Goal: Browse casually

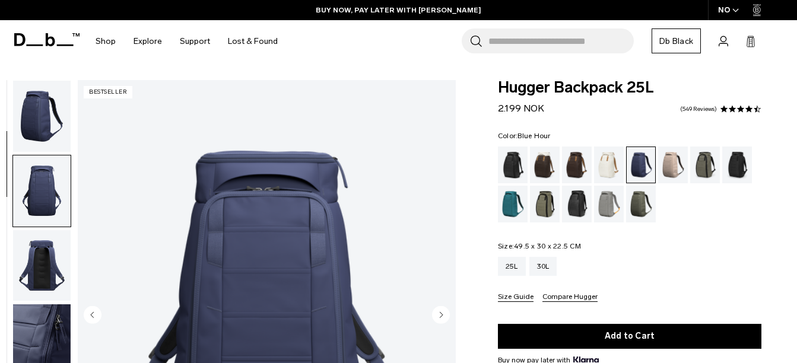
click at [436, 306] on circle "Next slide" at bounding box center [441, 315] width 18 height 18
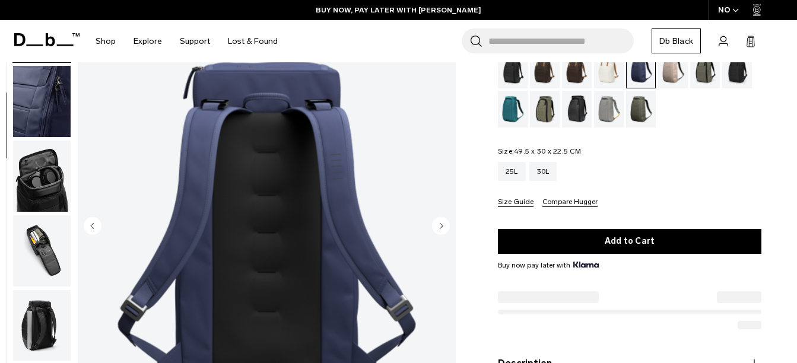
click at [436, 226] on circle "Next slide" at bounding box center [441, 226] width 18 height 18
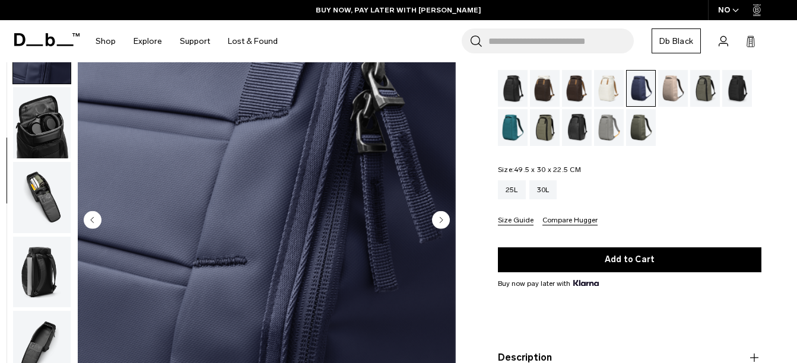
click at [436, 226] on circle "Next slide" at bounding box center [441, 220] width 18 height 18
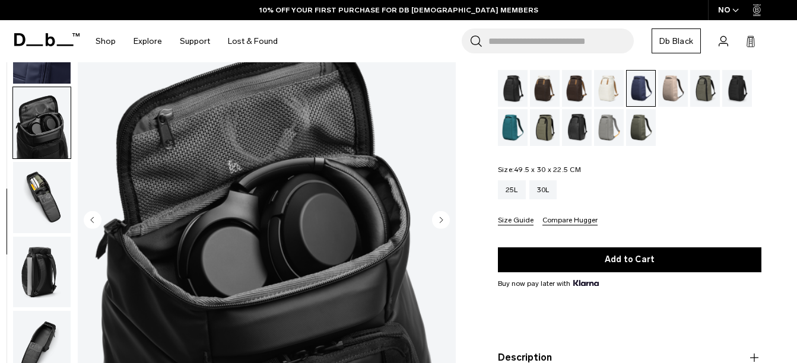
click at [436, 217] on circle "Next slide" at bounding box center [441, 220] width 18 height 18
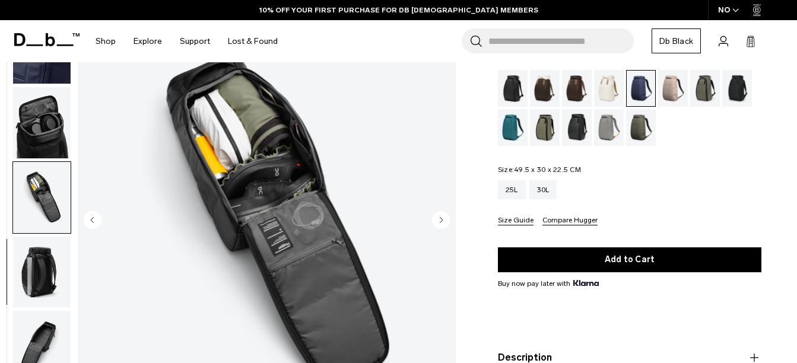
click at [436, 219] on circle "Next slide" at bounding box center [441, 220] width 18 height 18
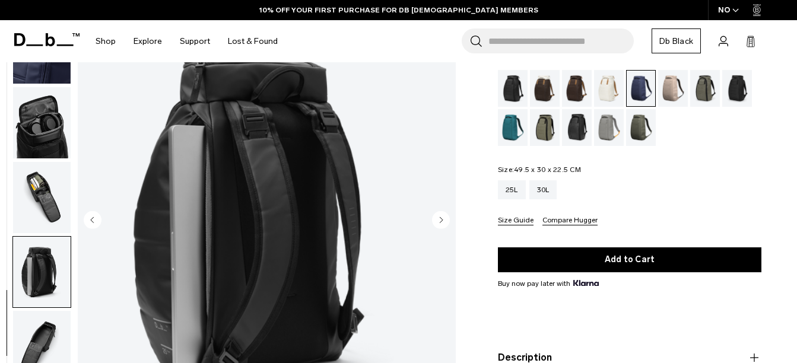
click at [436, 219] on circle "Next slide" at bounding box center [441, 220] width 18 height 18
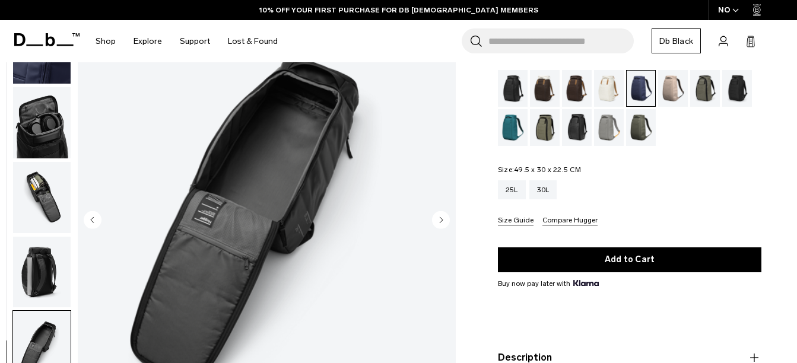
click at [93, 219] on icon "Previous slide" at bounding box center [92, 219] width 3 height 5
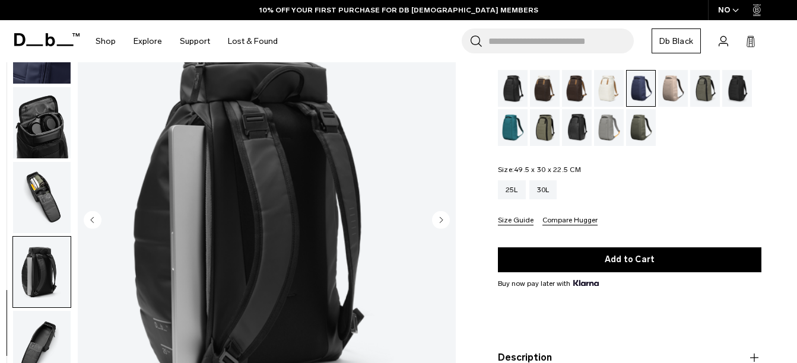
click at [95, 224] on circle "Previous slide" at bounding box center [93, 220] width 18 height 18
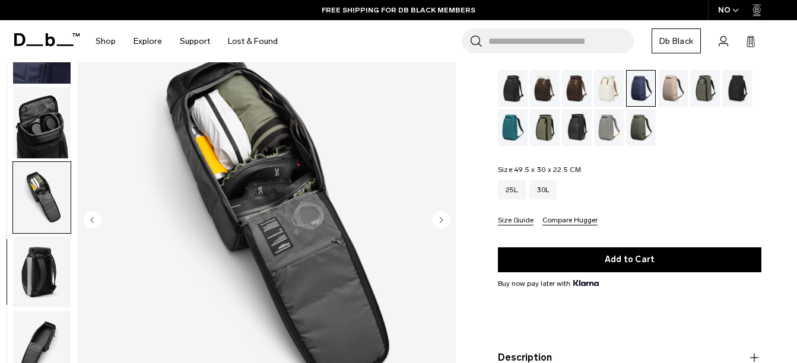
click at [95, 224] on circle "Previous slide" at bounding box center [93, 220] width 18 height 18
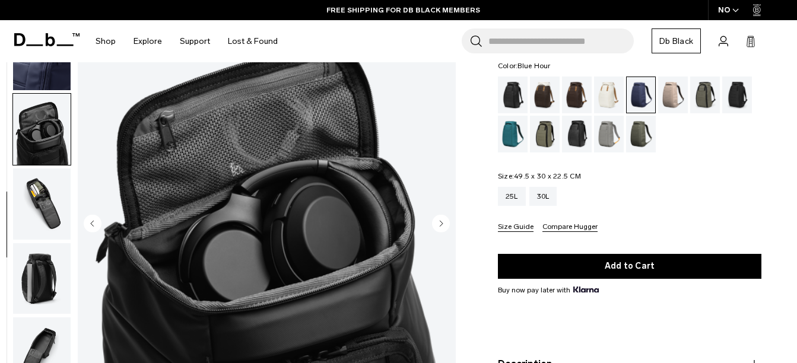
scroll to position [191, 0]
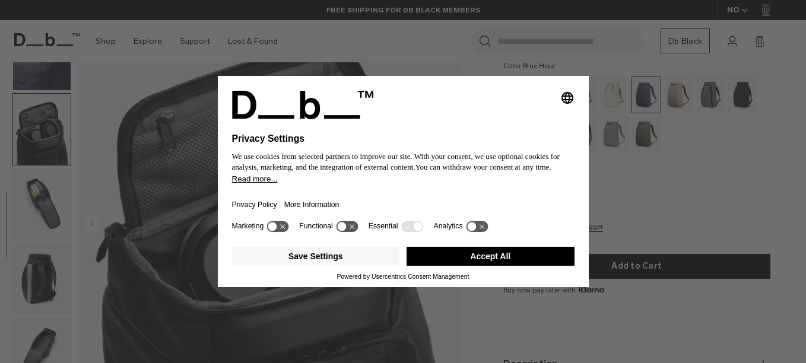
click at [477, 256] on button "Accept All" at bounding box center [491, 256] width 168 height 19
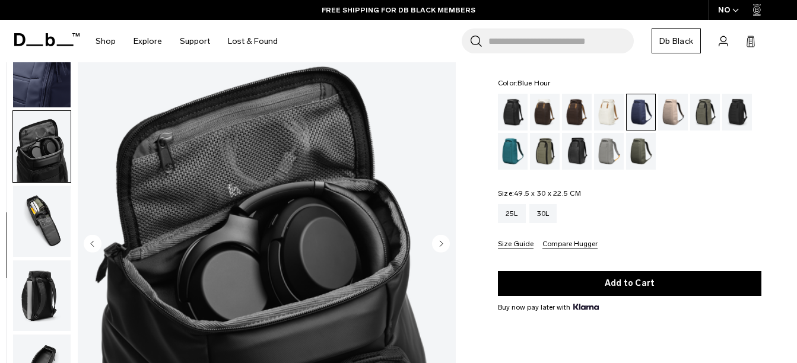
scroll to position [0, 0]
